Goal: Task Accomplishment & Management: Manage account settings

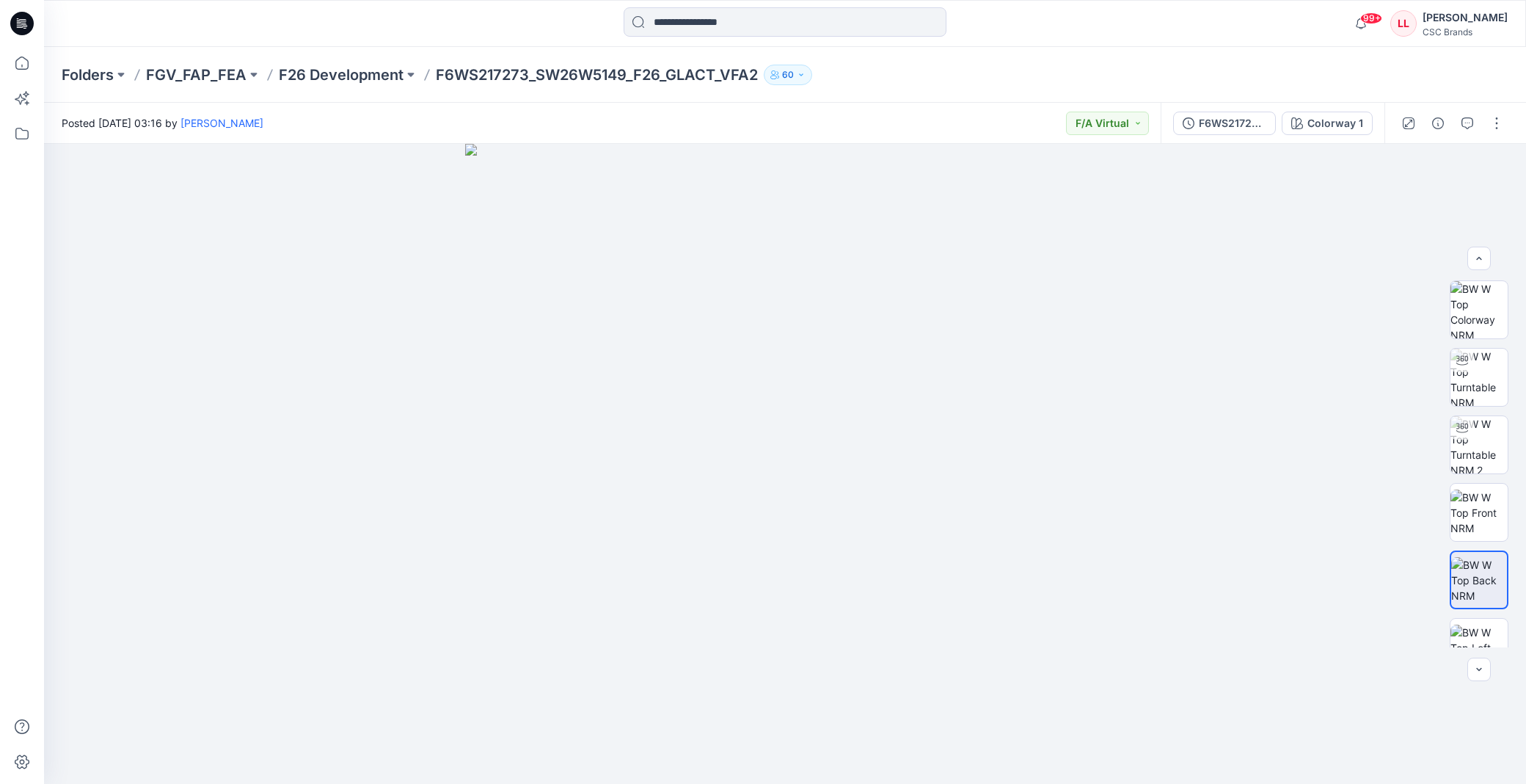
scroll to position [231, 0]
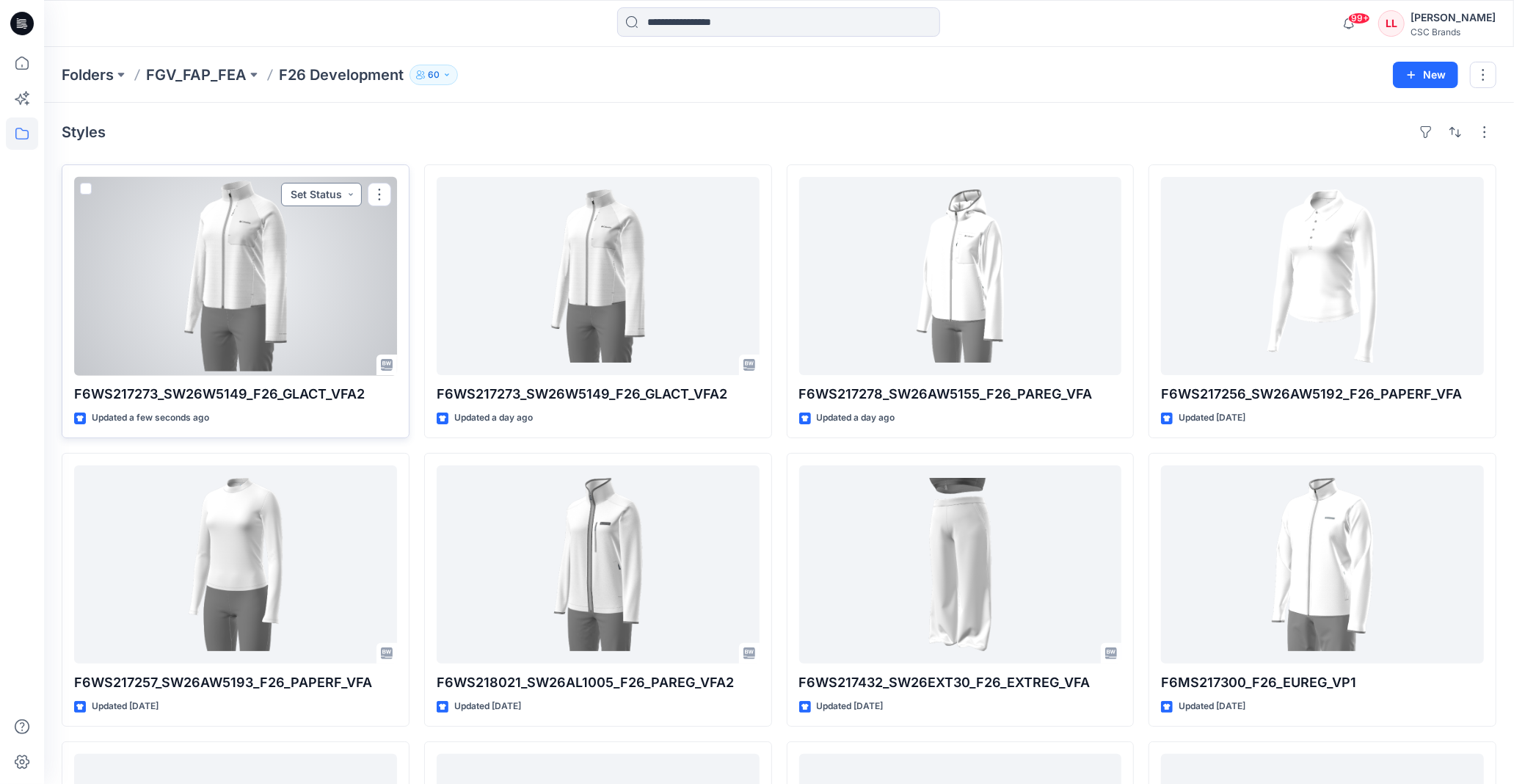
click at [312, 199] on button "Set Status" at bounding box center [321, 194] width 80 height 24
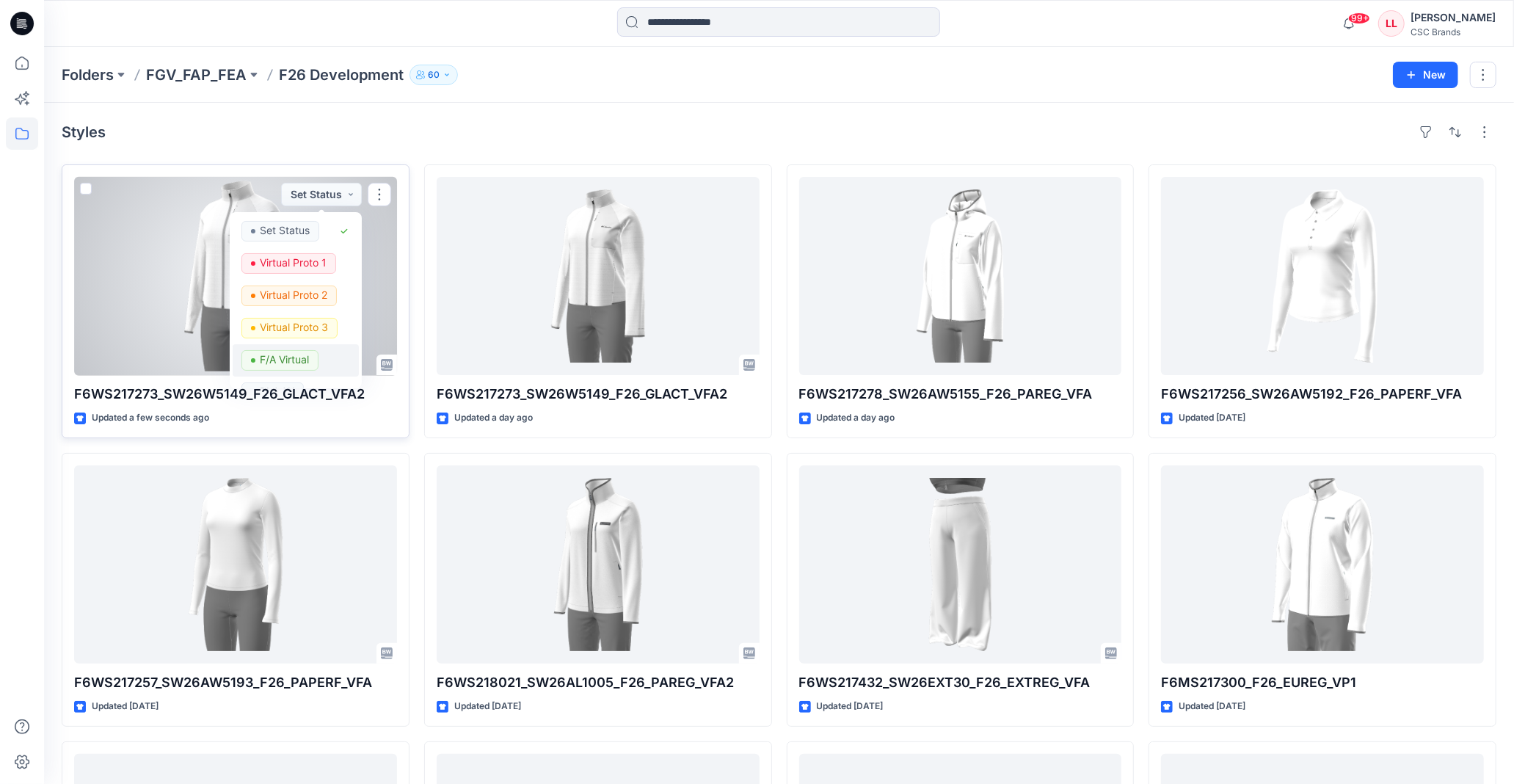
click at [297, 369] on p "F/A Virtual" at bounding box center [285, 359] width 49 height 19
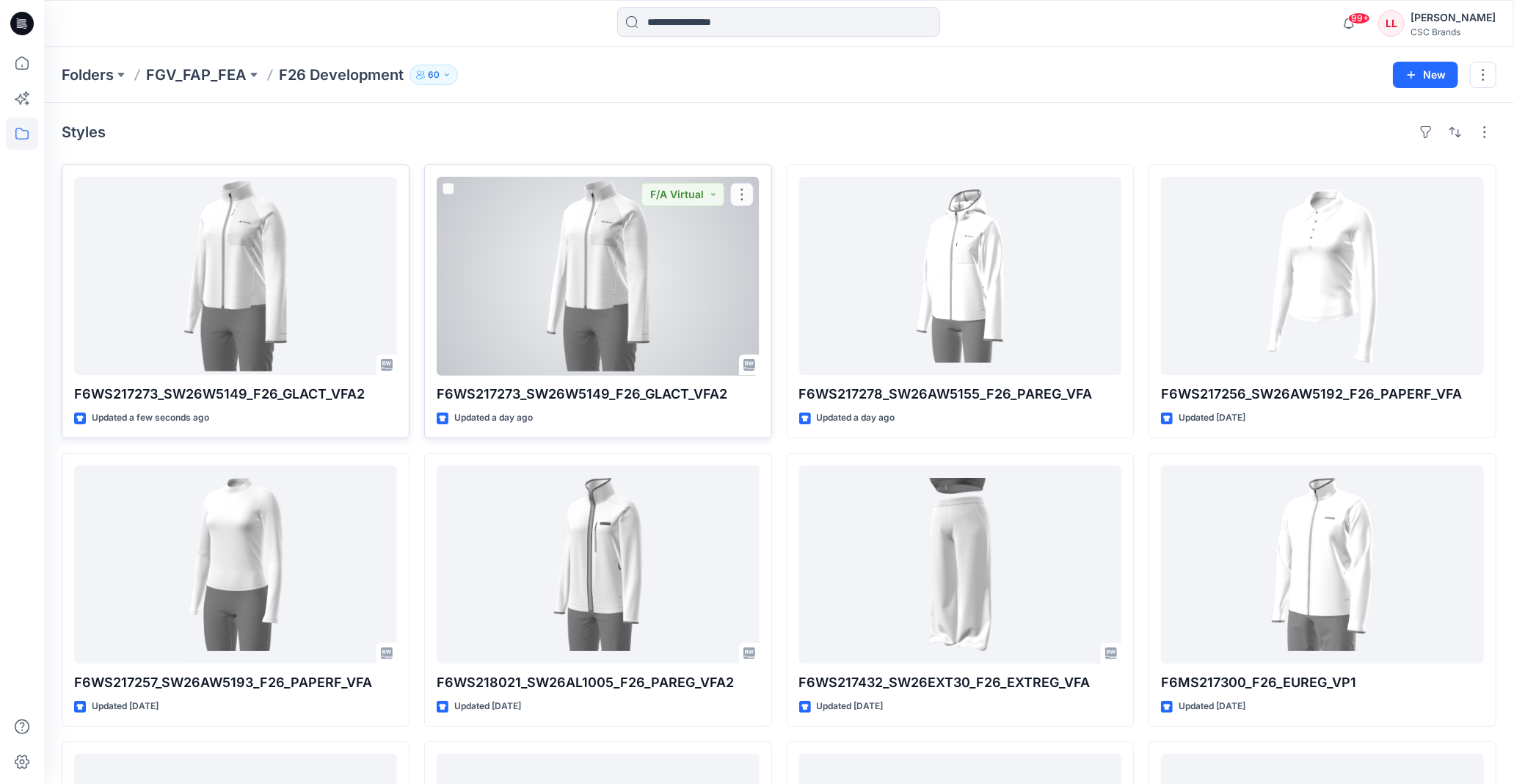
click at [585, 299] on div at bounding box center [598, 276] width 323 height 198
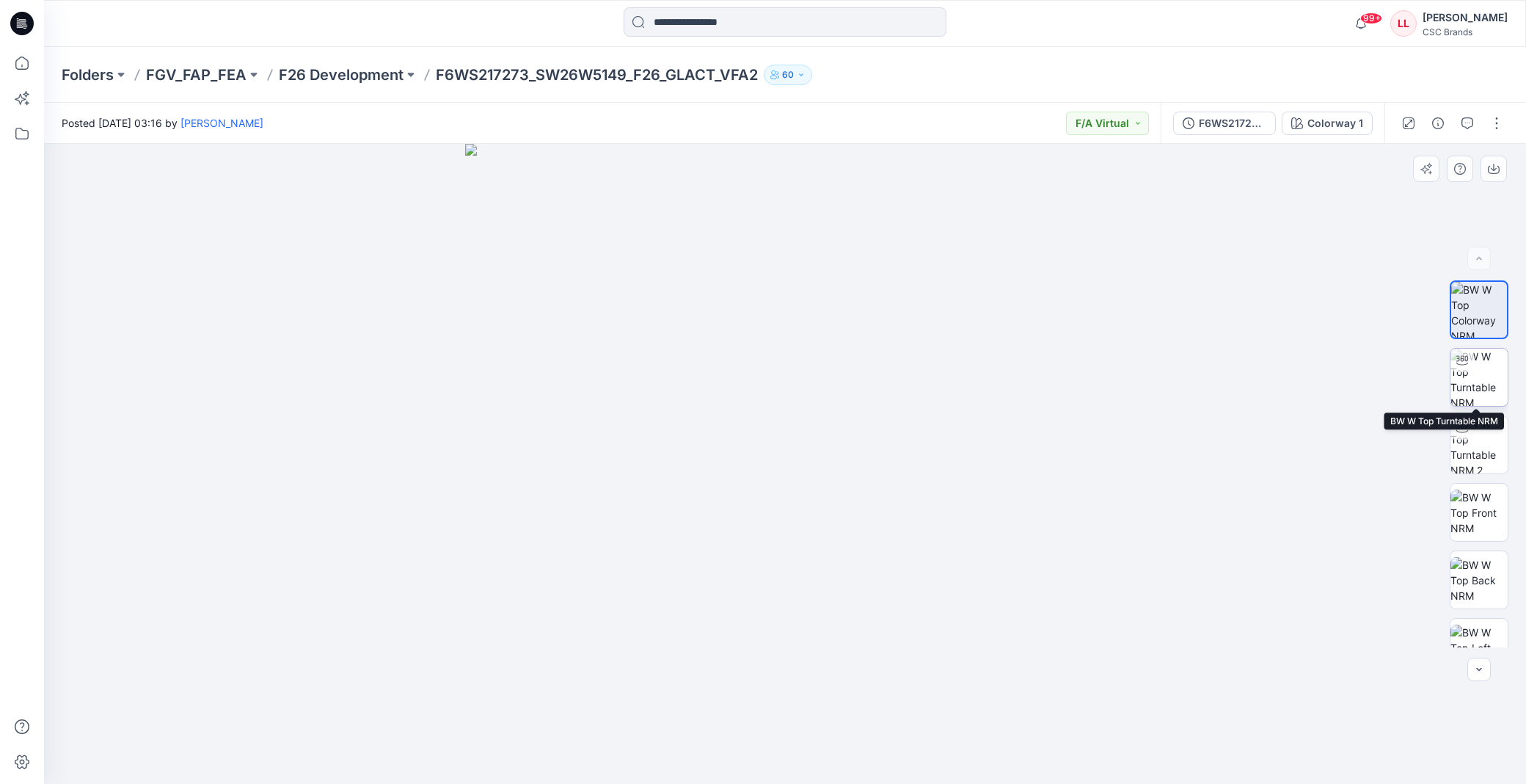
click at [1479, 391] on img at bounding box center [1479, 377] width 57 height 57
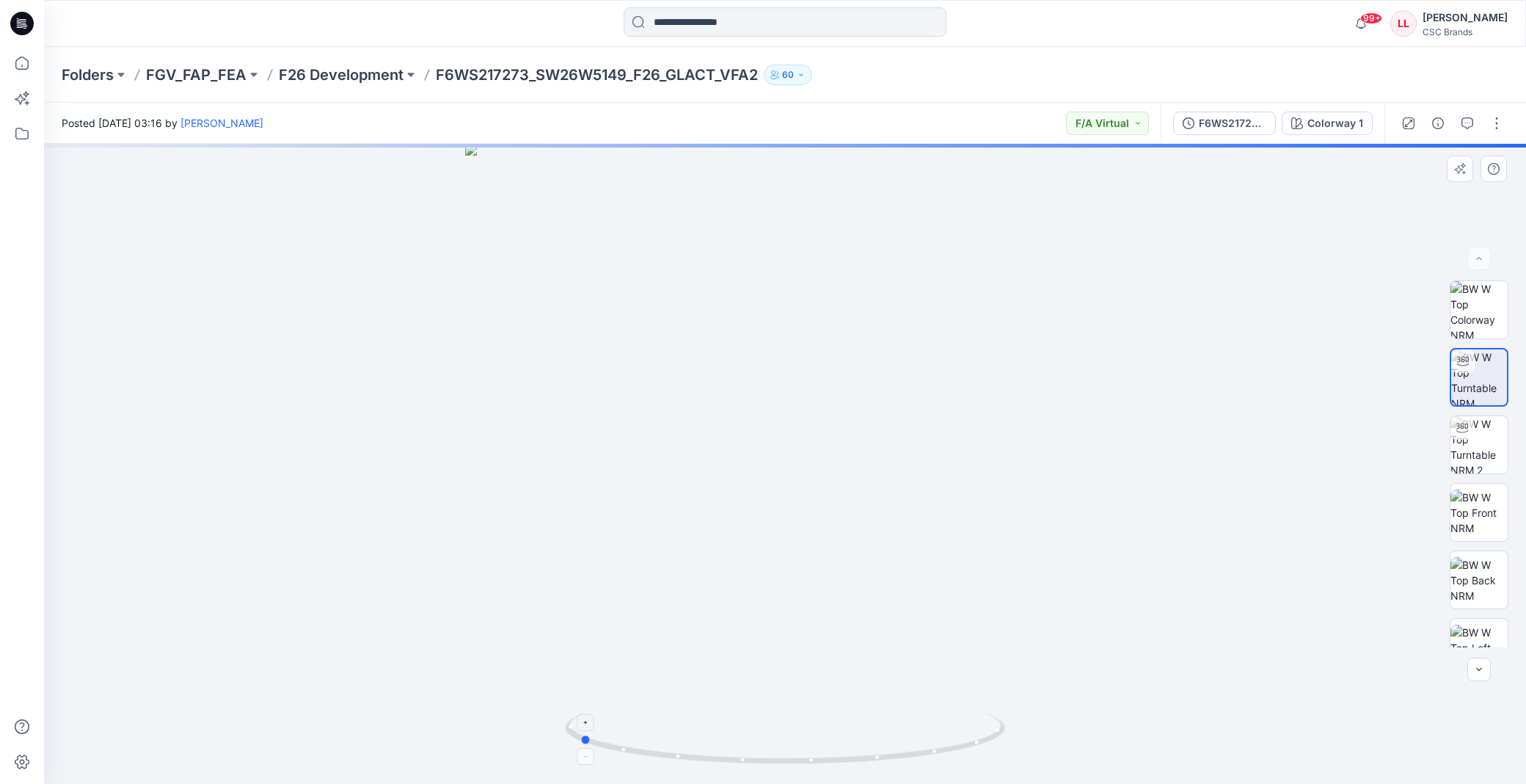
drag, startPoint x: 943, startPoint y: 758, endPoint x: 737, endPoint y: 749, distance: 206.2
click at [737, 749] on icon at bounding box center [787, 740] width 444 height 55
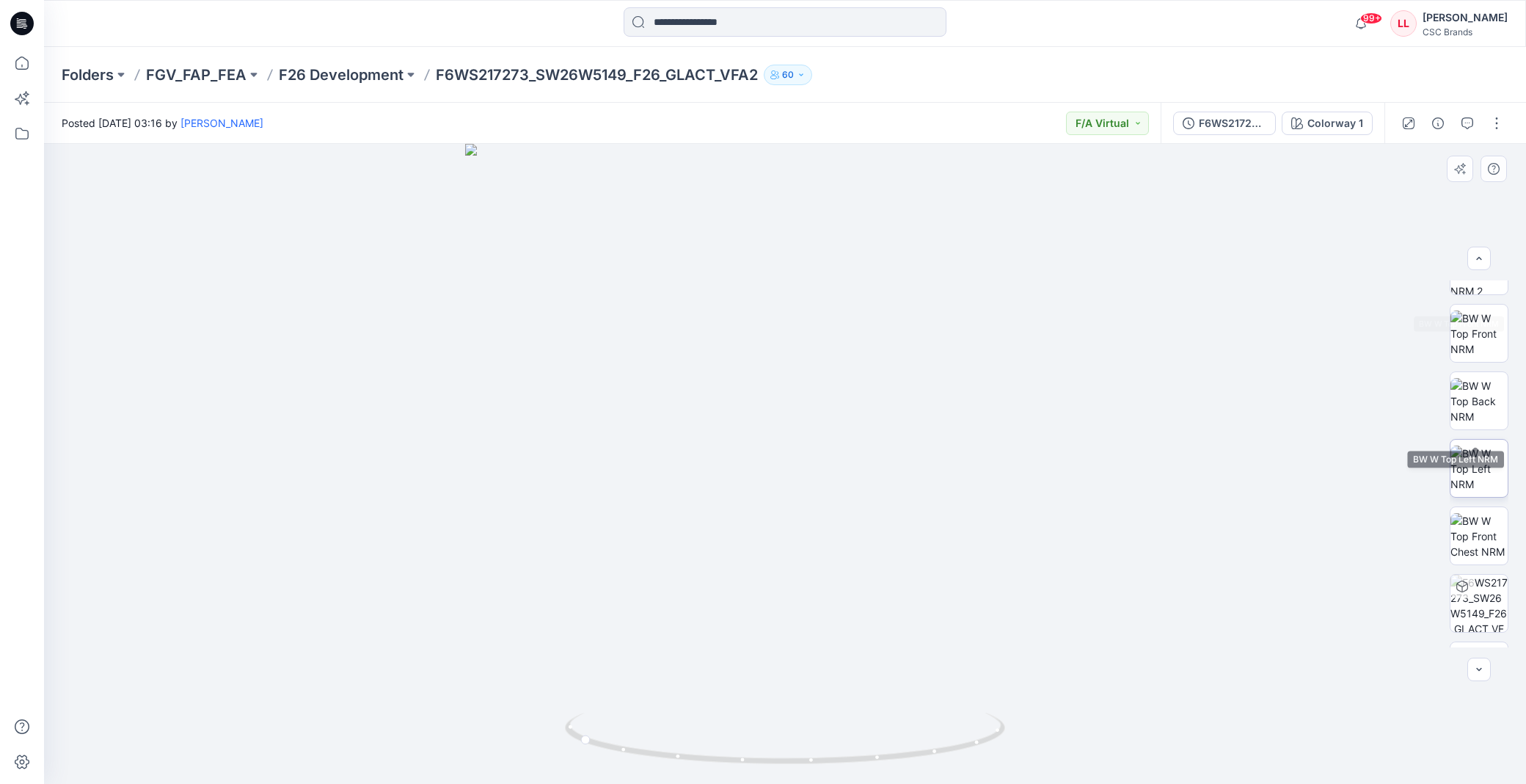
scroll to position [231, 0]
click at [1497, 131] on button "button" at bounding box center [1497, 123] width 24 height 24
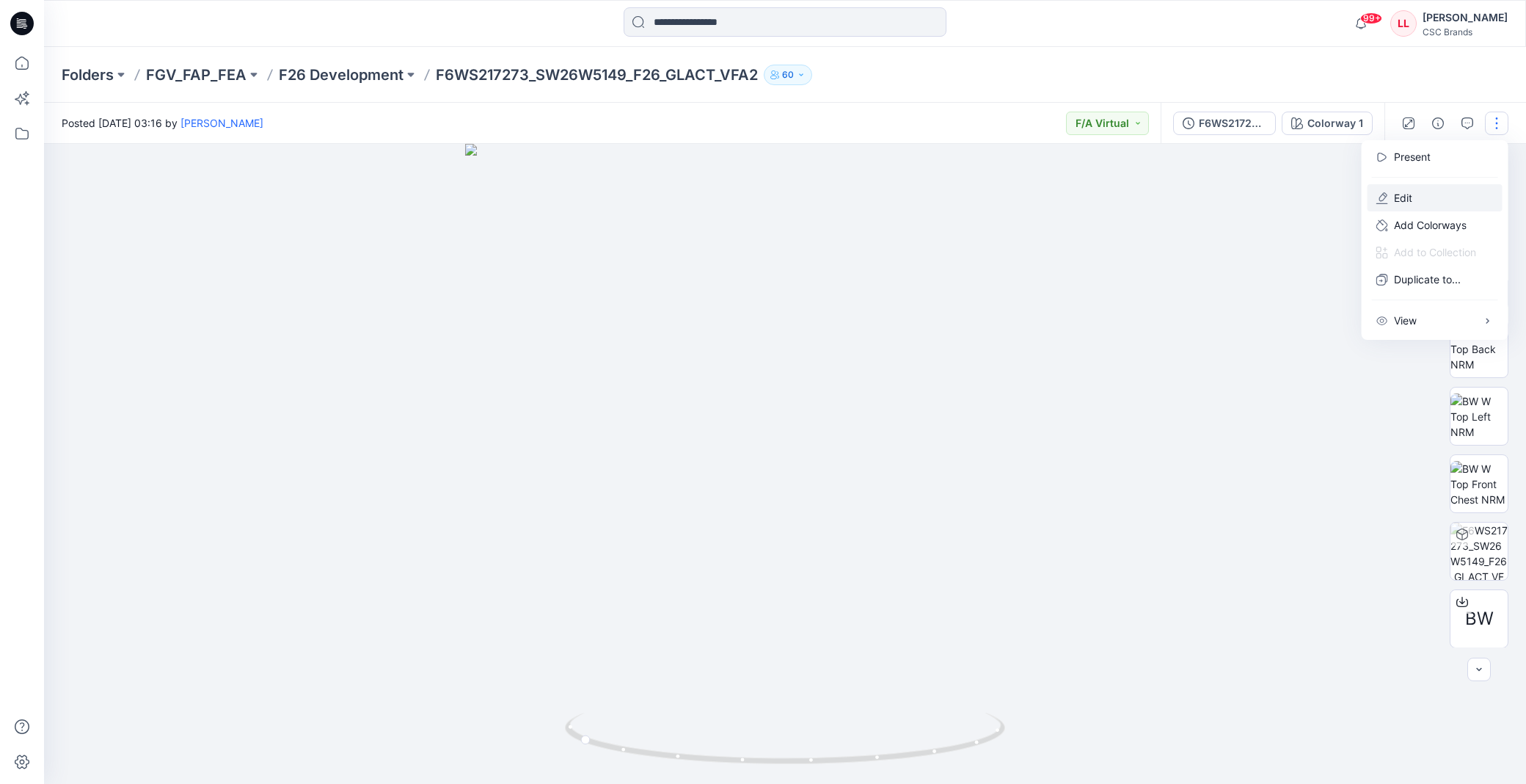
click at [1427, 196] on button "Edit" at bounding box center [1435, 198] width 135 height 27
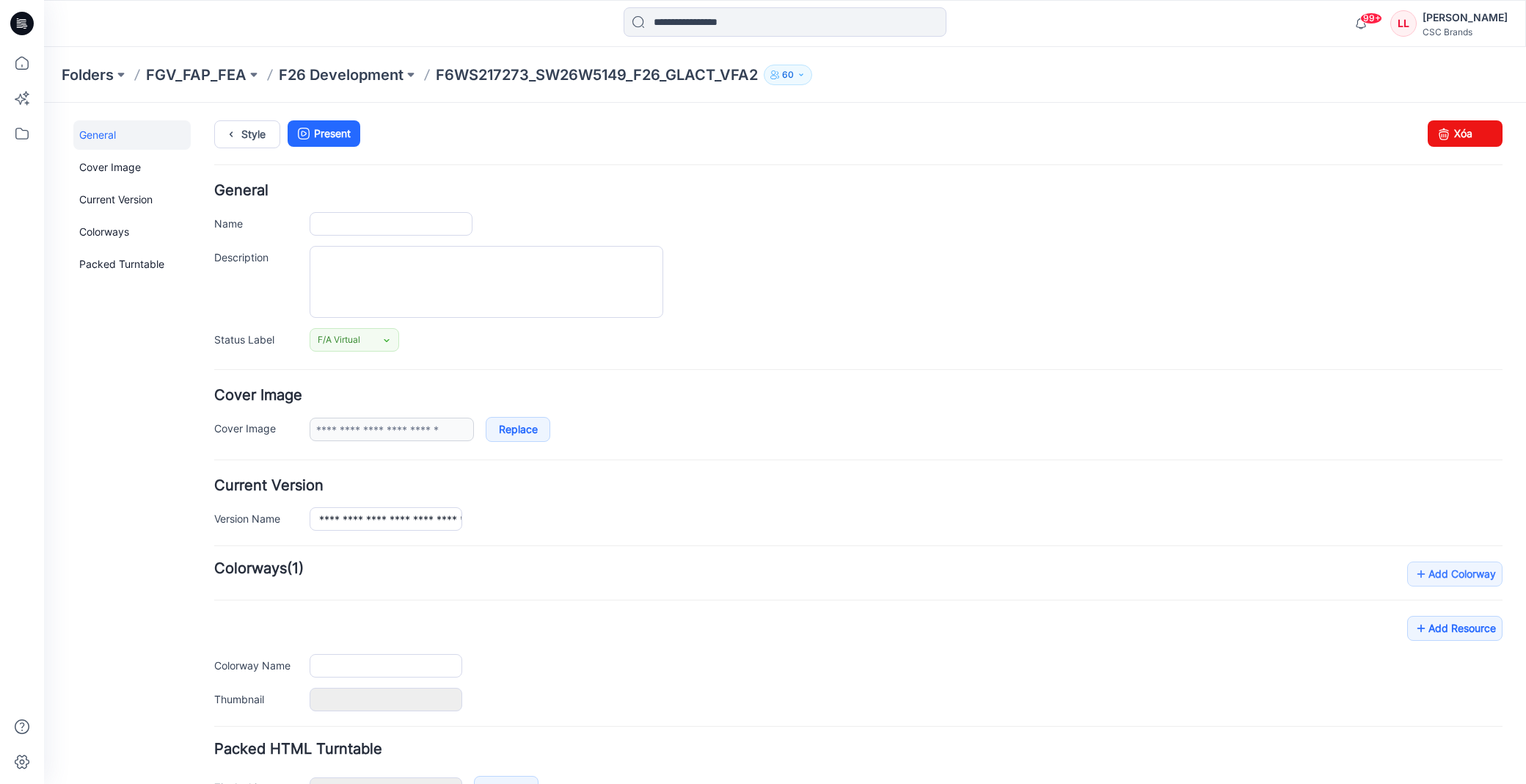
type input "**********"
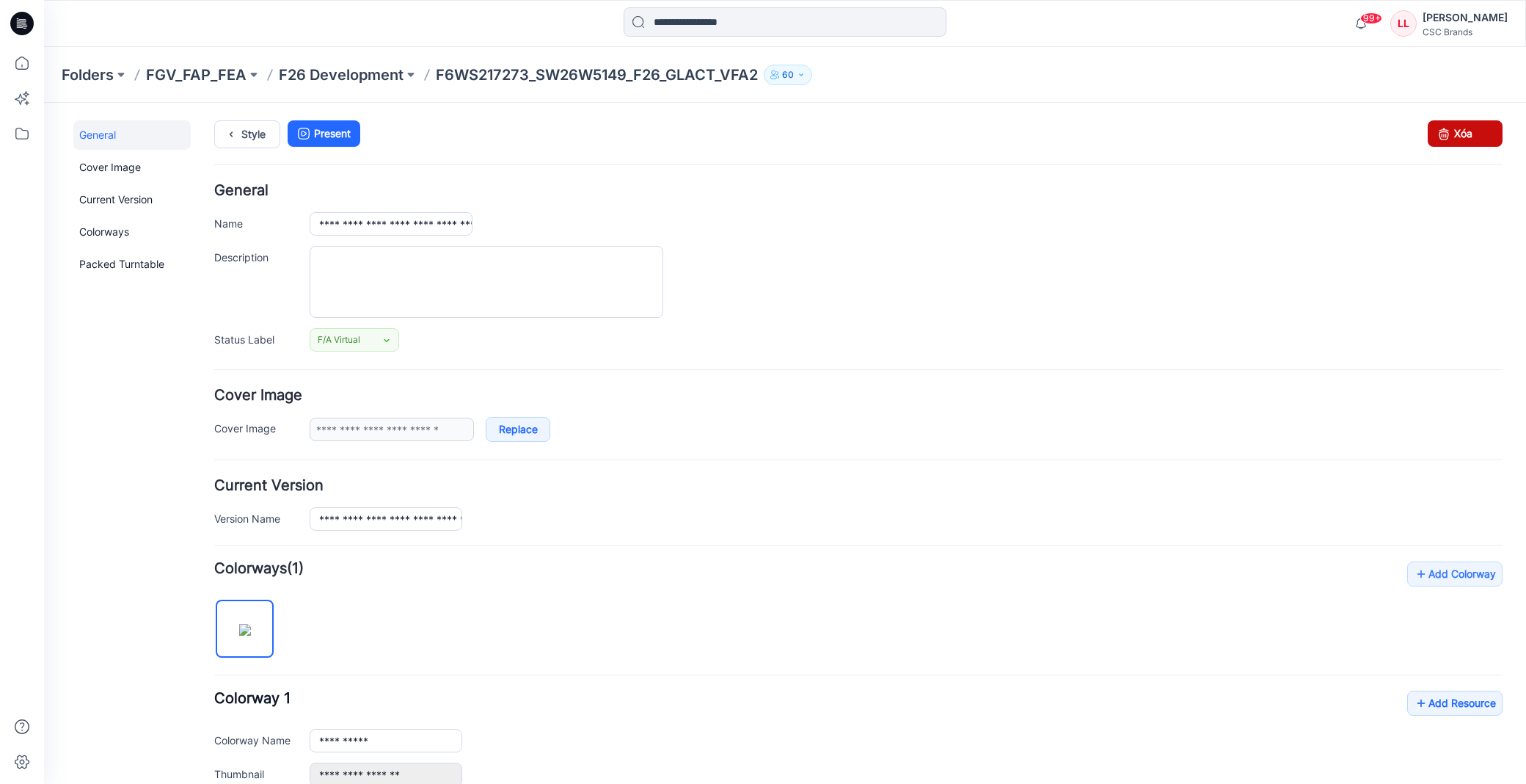
drag, startPoint x: 896, startPoint y: 191, endPoint x: 1444, endPoint y: 133, distance: 551.1
click at [1444, 133] on link "Xóa" at bounding box center [1465, 133] width 75 height 26
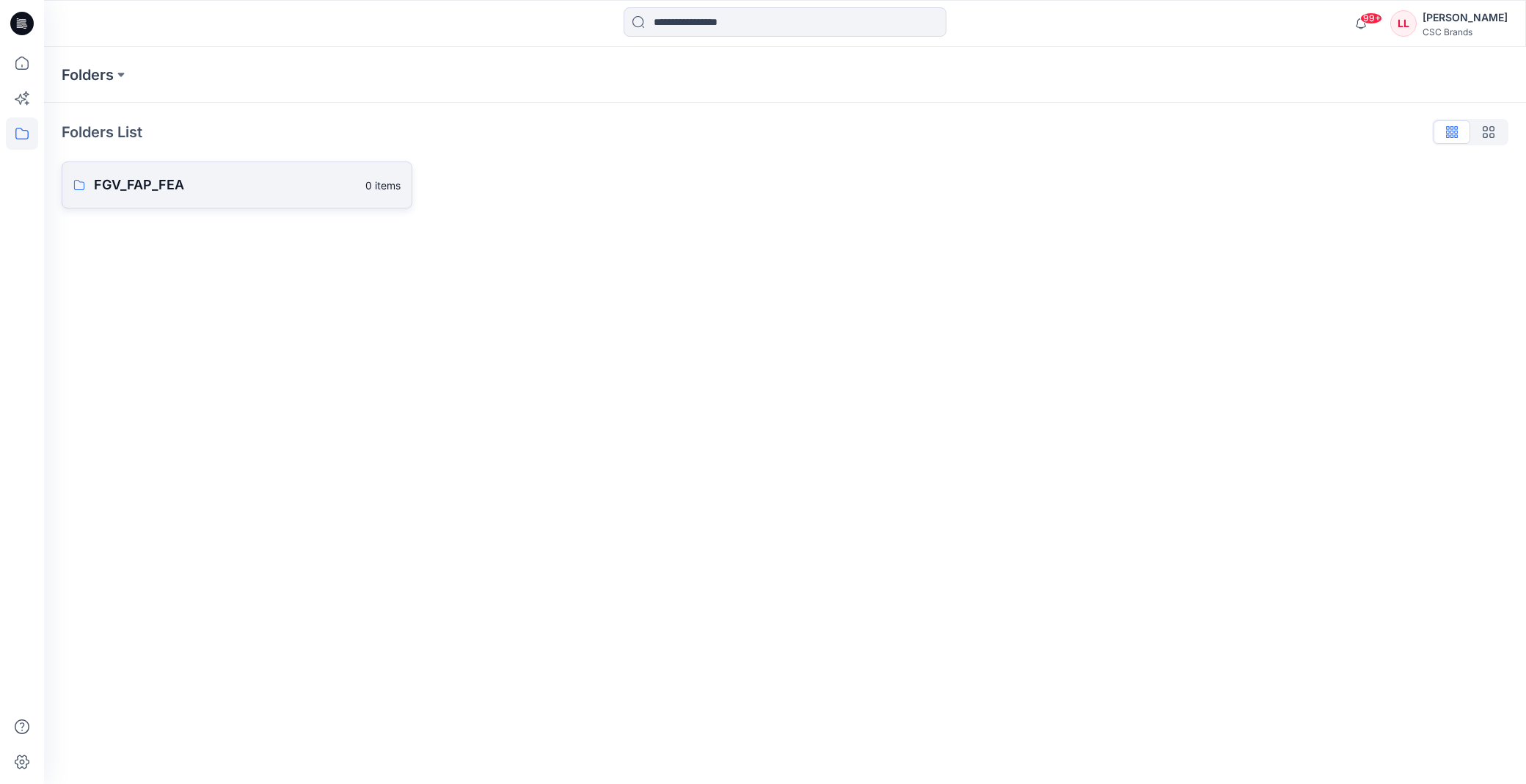
click at [104, 185] on p "FGV_FAP_FEA" at bounding box center [225, 184] width 263 height 21
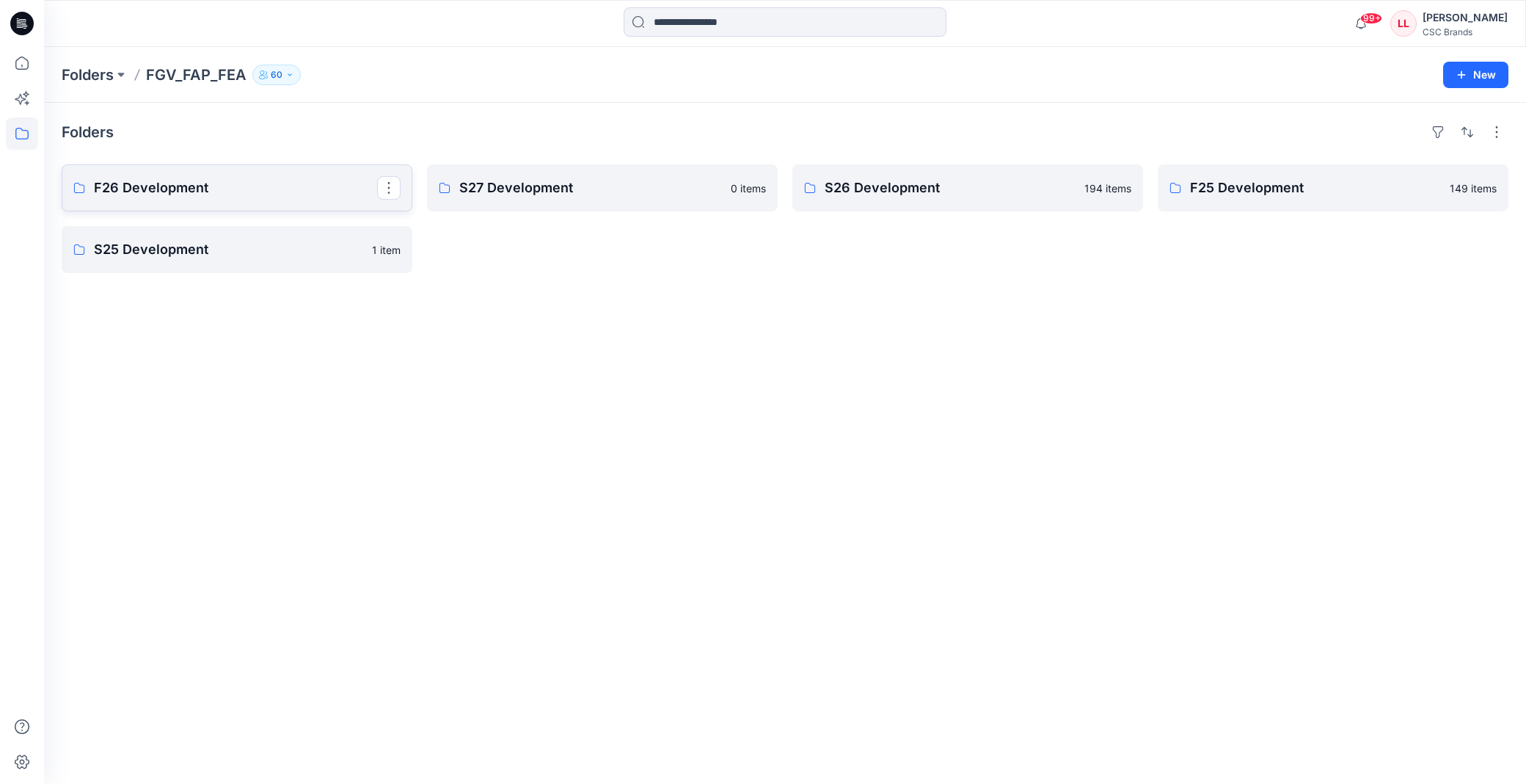
click at [155, 198] on p "F26 Development" at bounding box center [235, 188] width 283 height 21
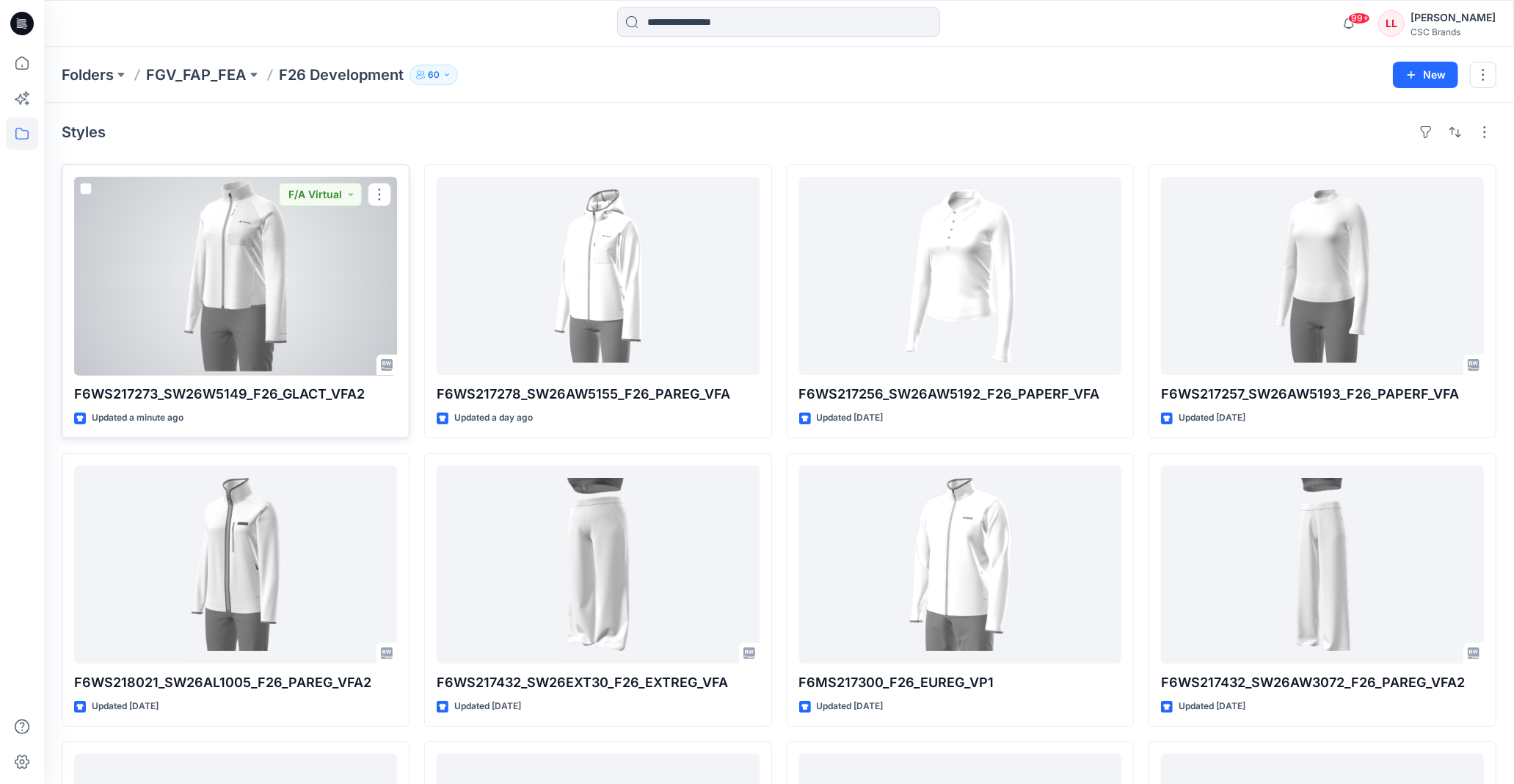
click at [272, 254] on div at bounding box center [236, 276] width 323 height 198
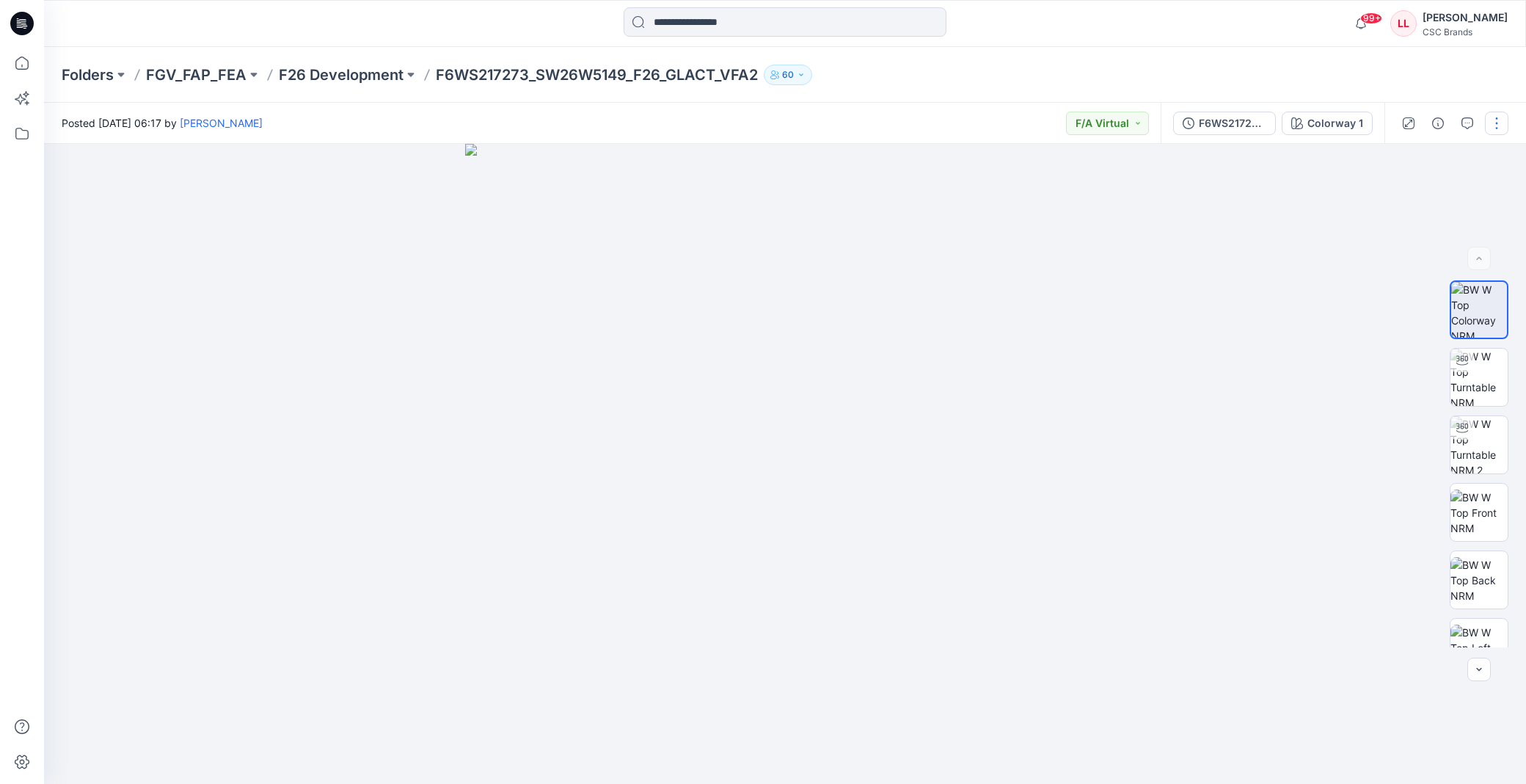
click at [1493, 116] on button "button" at bounding box center [1497, 123] width 24 height 24
click at [1434, 188] on button "Edit" at bounding box center [1435, 198] width 135 height 27
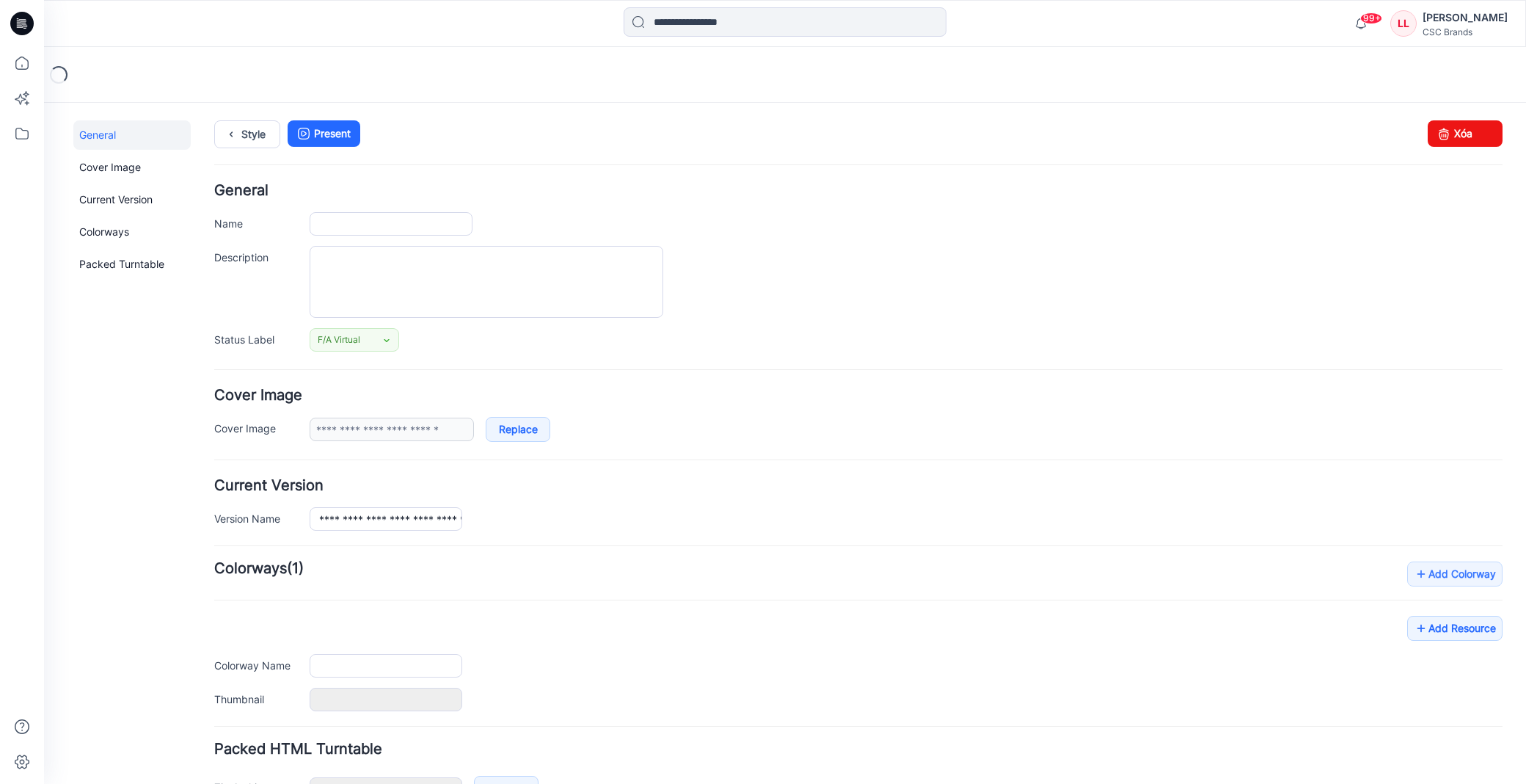
type input "**********"
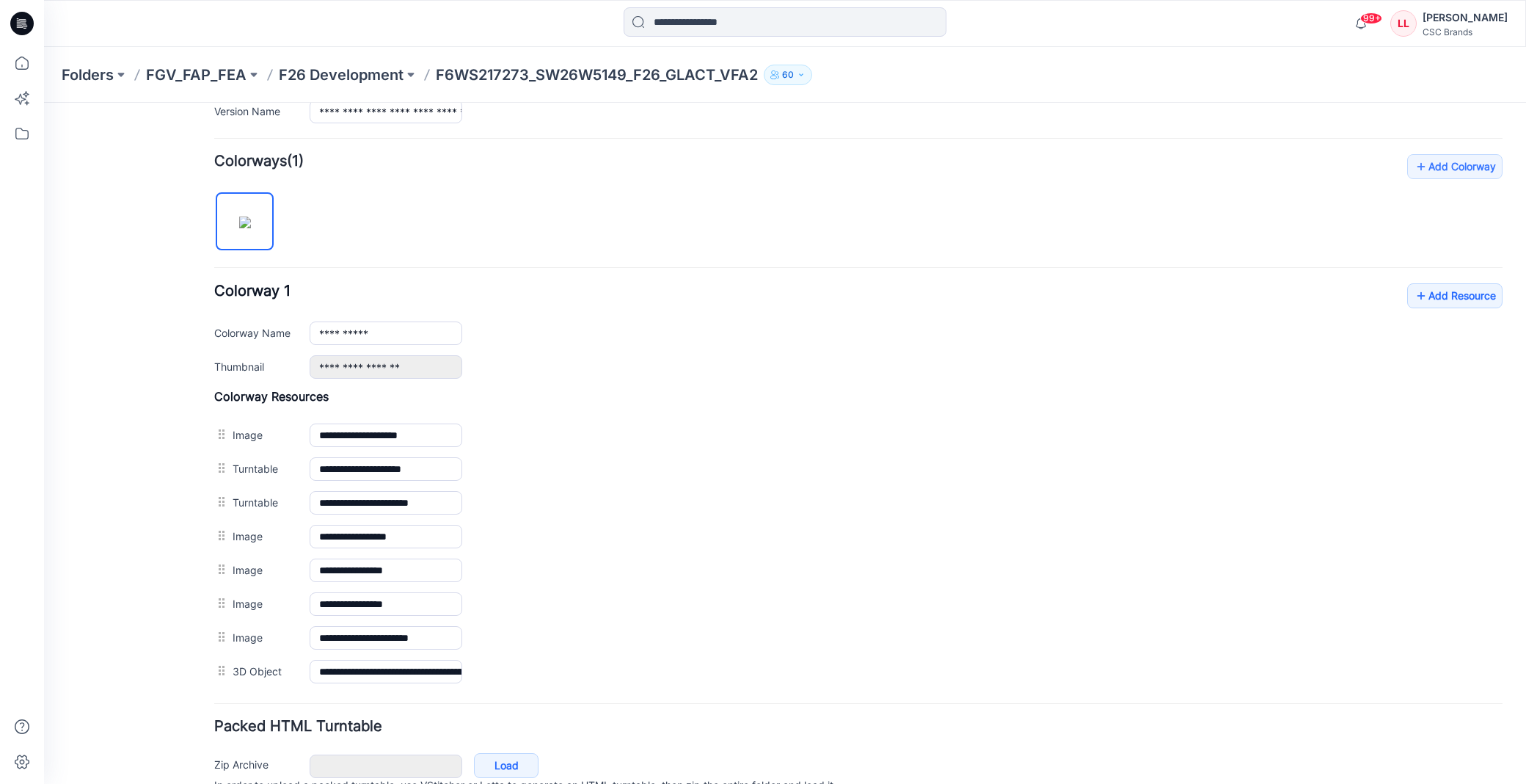
scroll to position [482, 0]
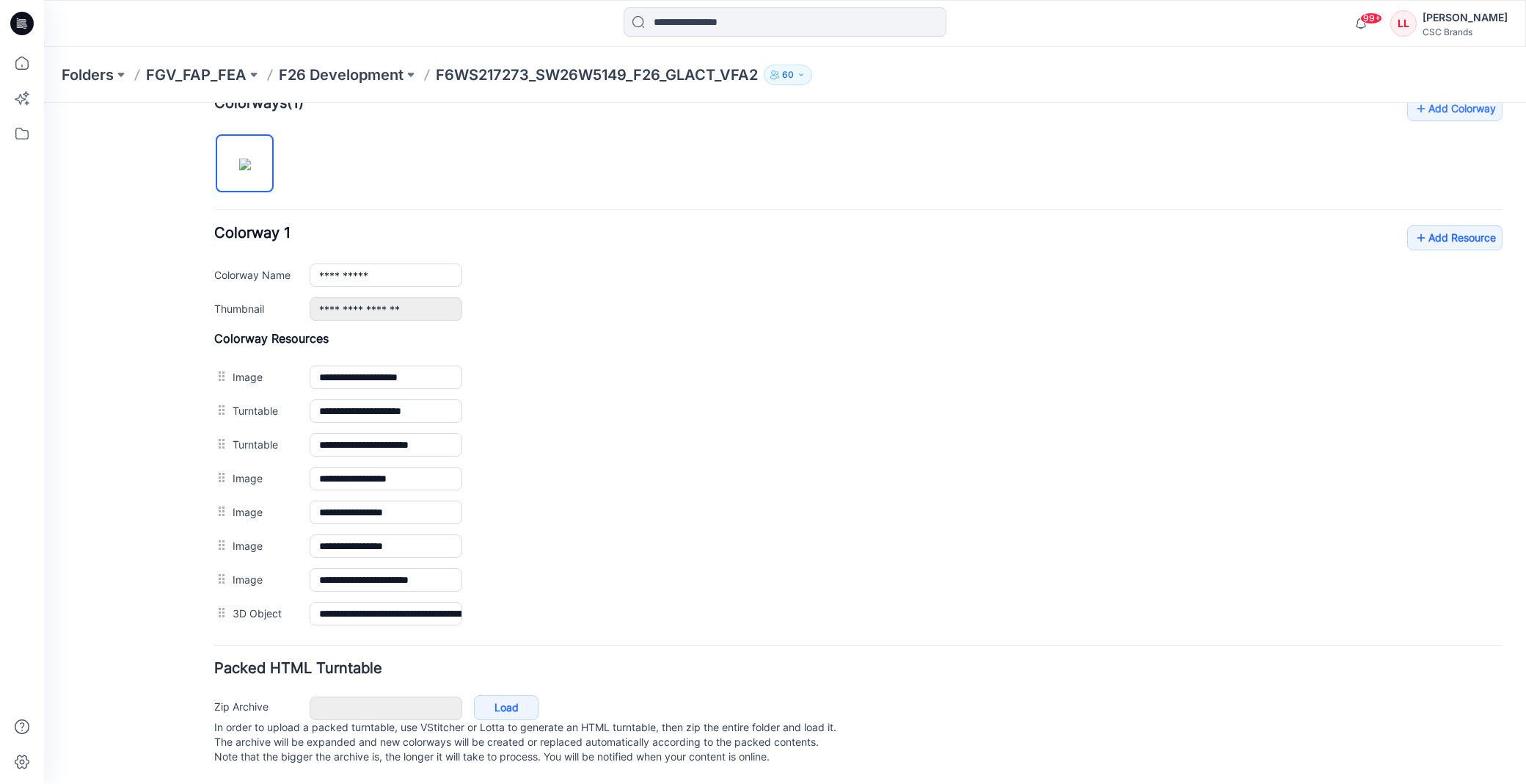
click at [1449, 204] on div "**********" at bounding box center [859, 362] width 1289 height 534
click at [1448, 225] on link "Add Resource" at bounding box center [1455, 237] width 96 height 25
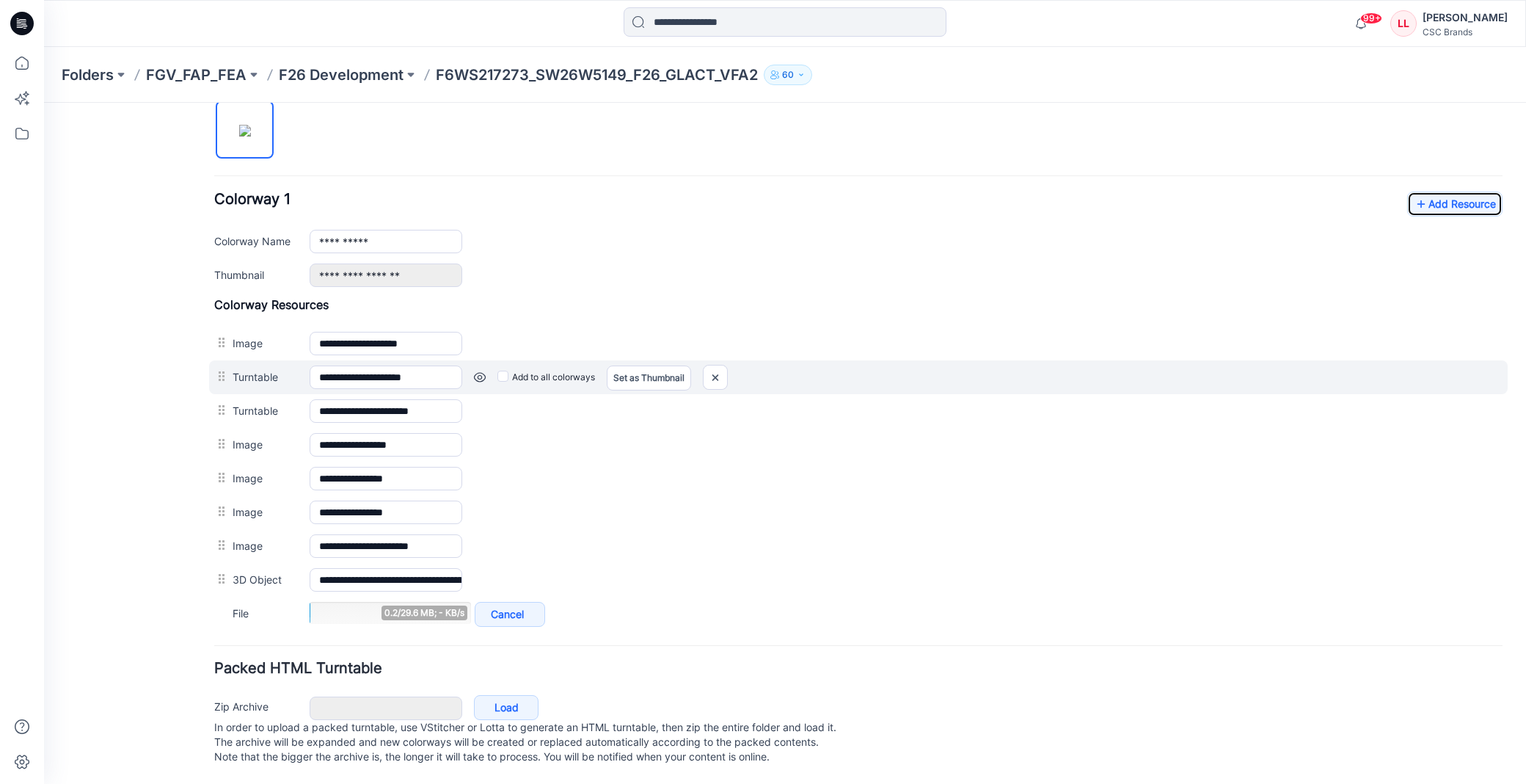
scroll to position [517, 0]
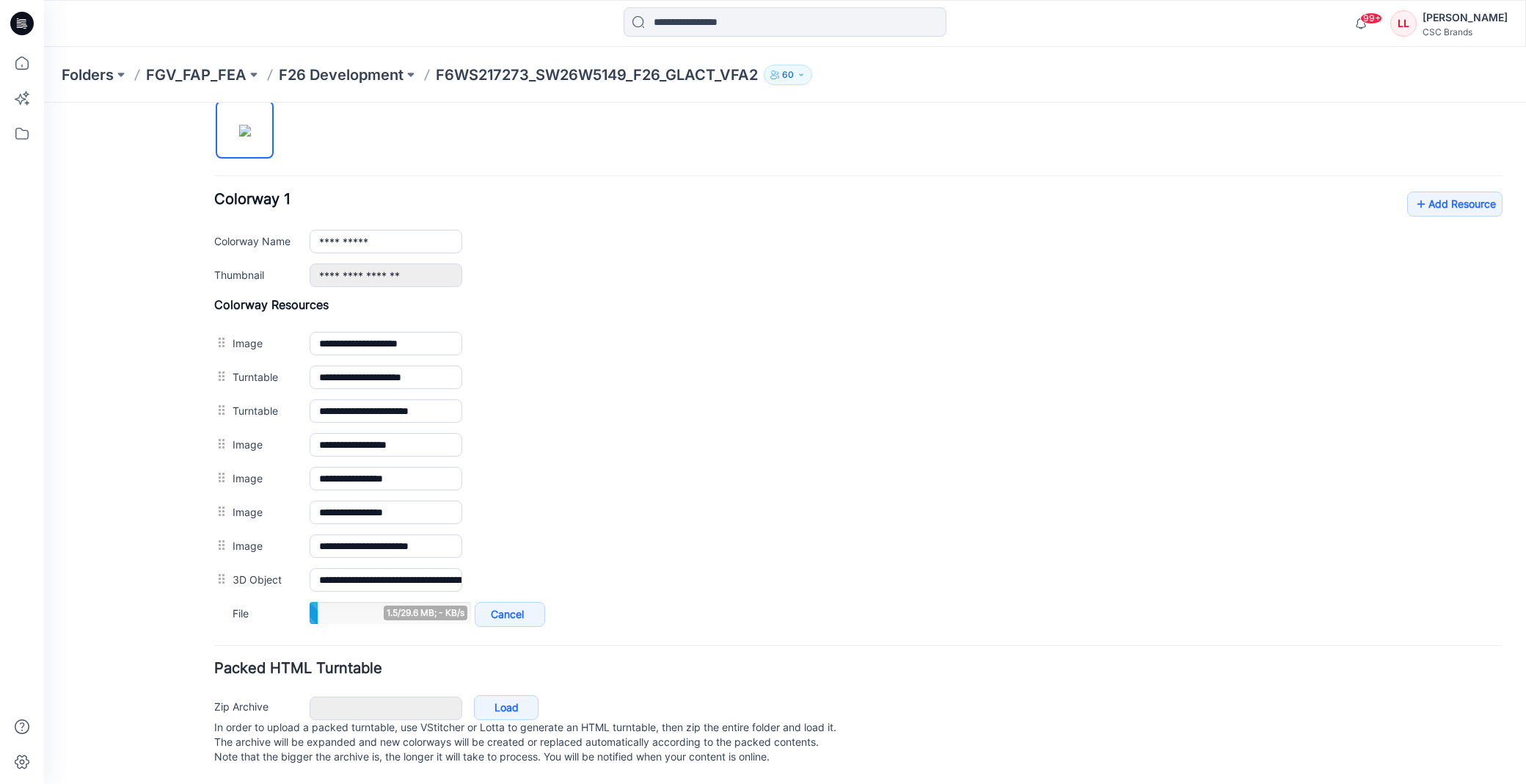
click at [846, 137] on div "**********" at bounding box center [859, 346] width 1289 height 568
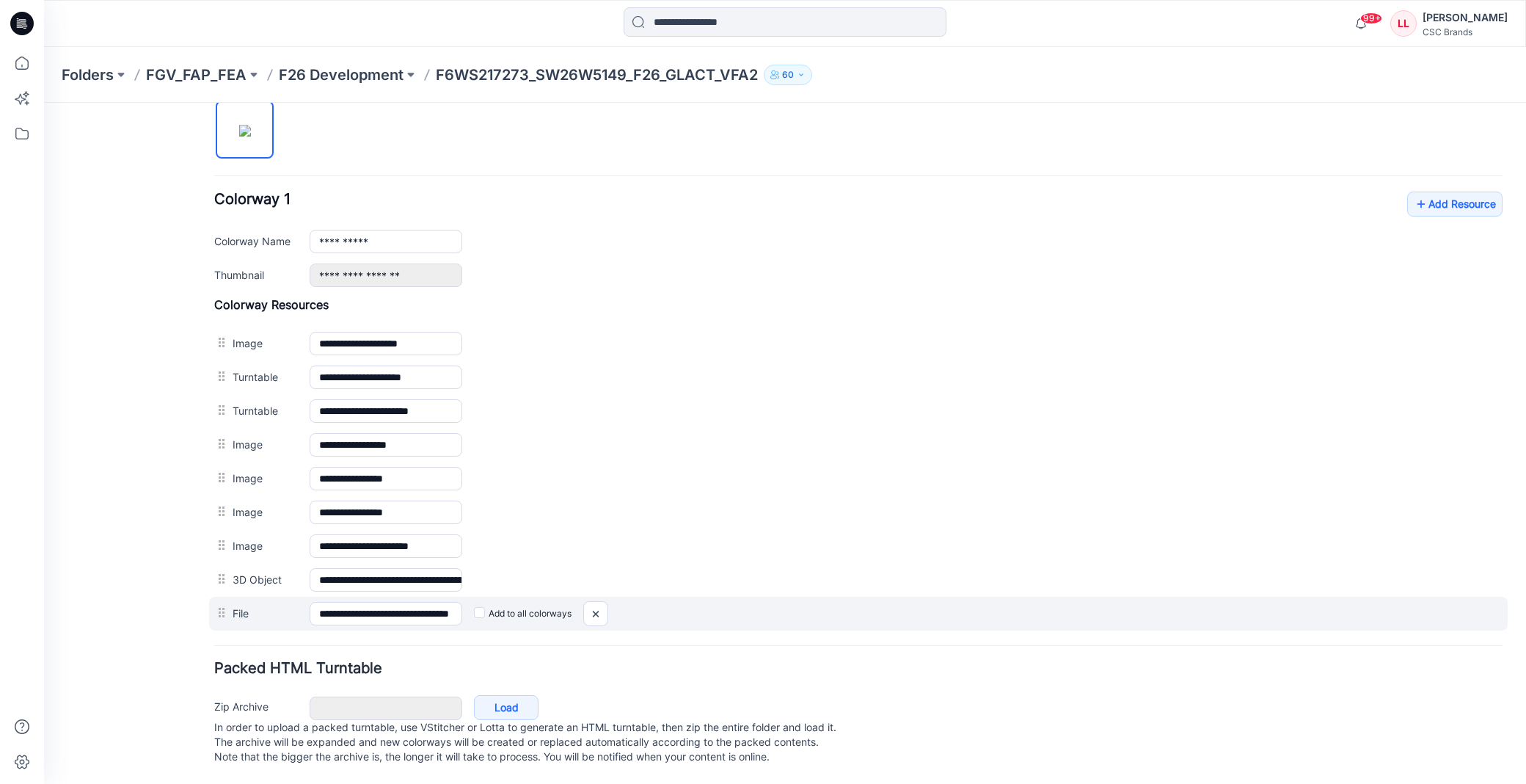
click at [486, 605] on label "Add to all colorways" at bounding box center [522, 613] width 98 height 24
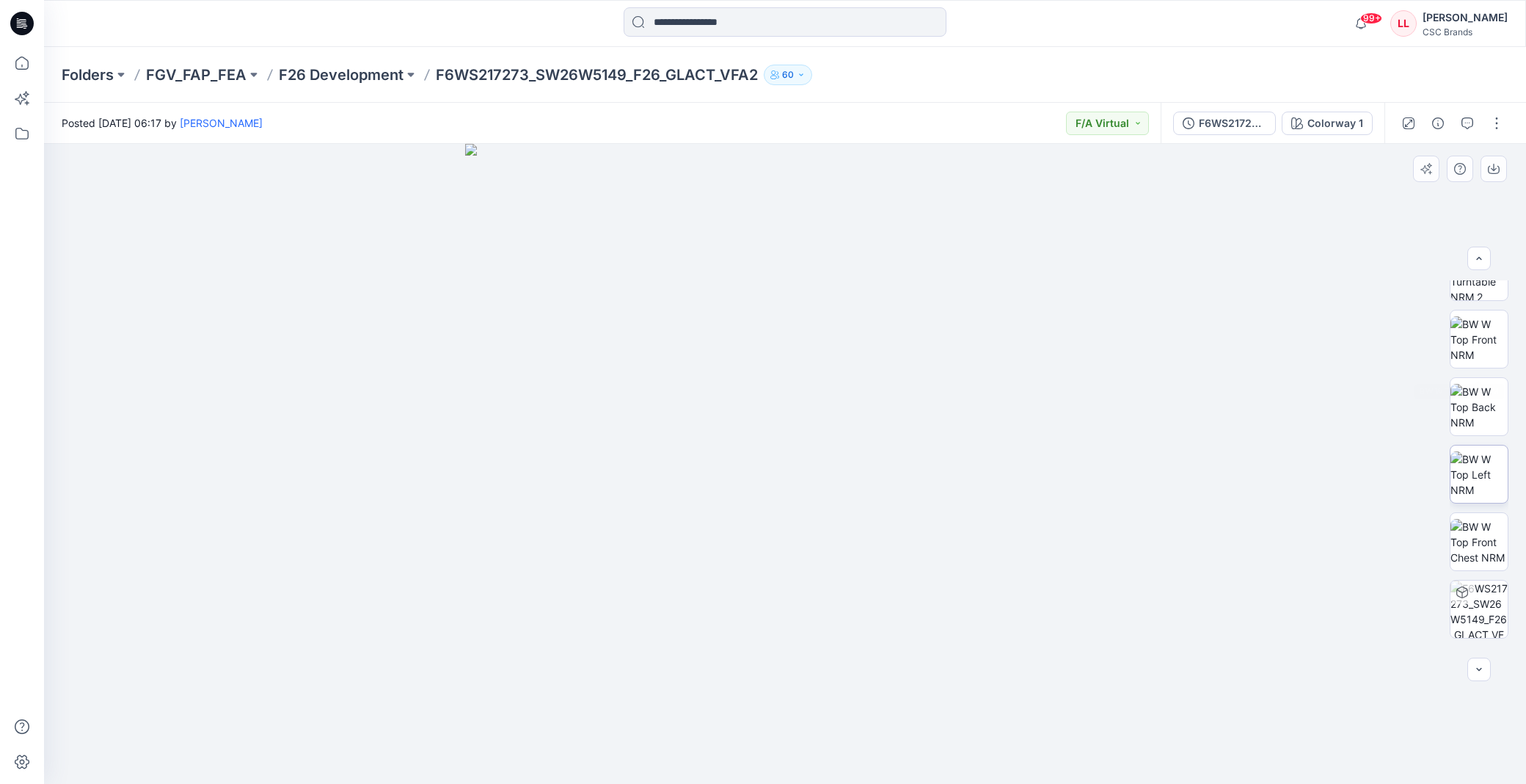
scroll to position [231, 0]
